Goal: Task Accomplishment & Management: Manage account settings

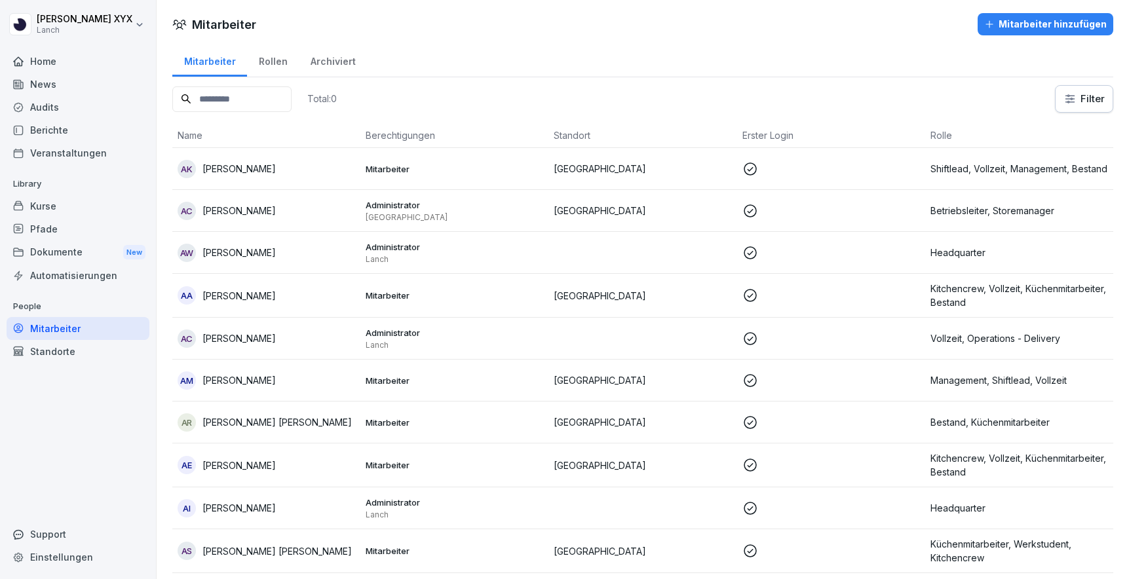
click at [567, 31] on div "Mitarbeiter Mitarbeiter hinzufügen" at bounding box center [643, 24] width 973 height 22
